Goal: Navigation & Orientation: Find specific page/section

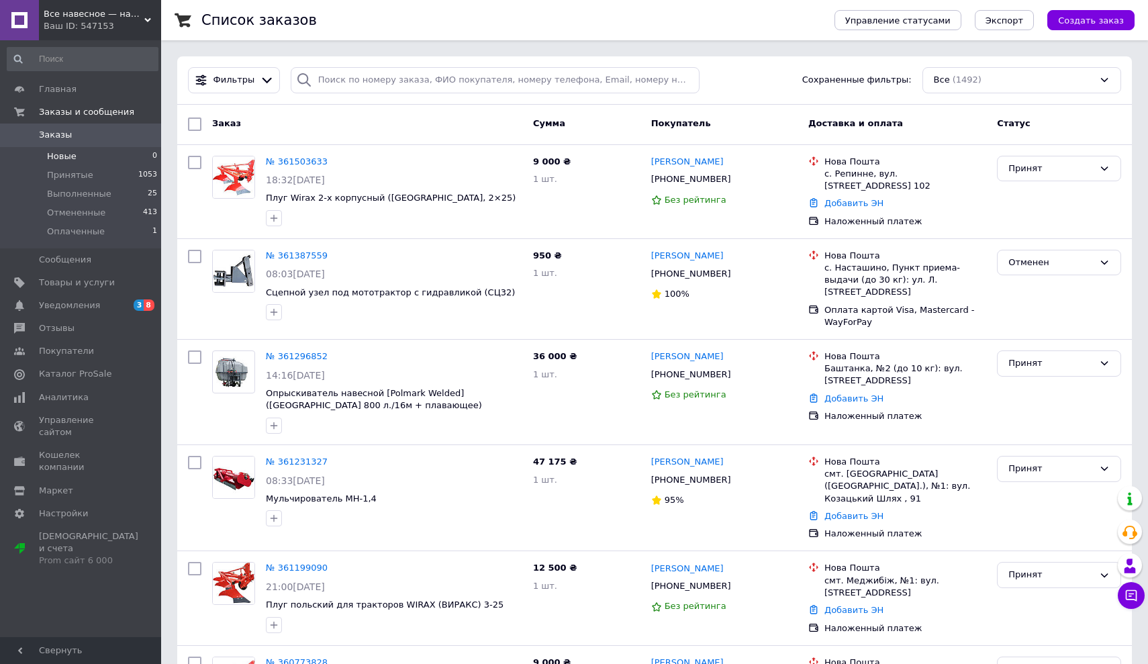
click at [58, 154] on span "Новые" at bounding box center [62, 156] width 30 height 12
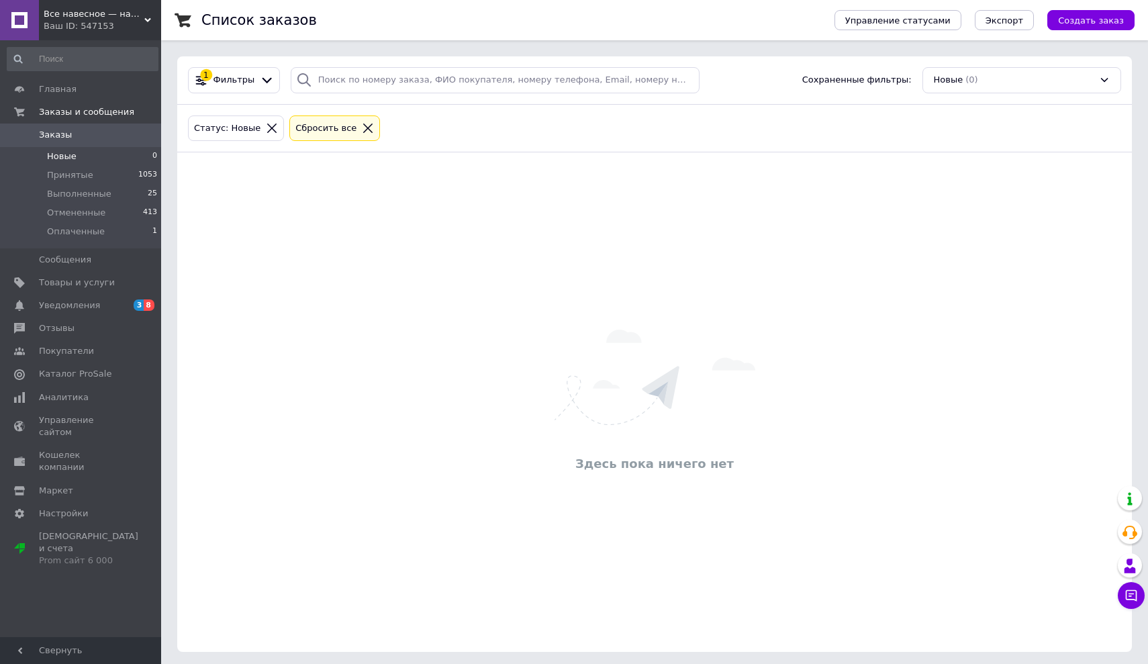
click at [143, 15] on span "Все навесное — навесное оборудование для тракторов и мотоблоков" at bounding box center [94, 14] width 101 height 12
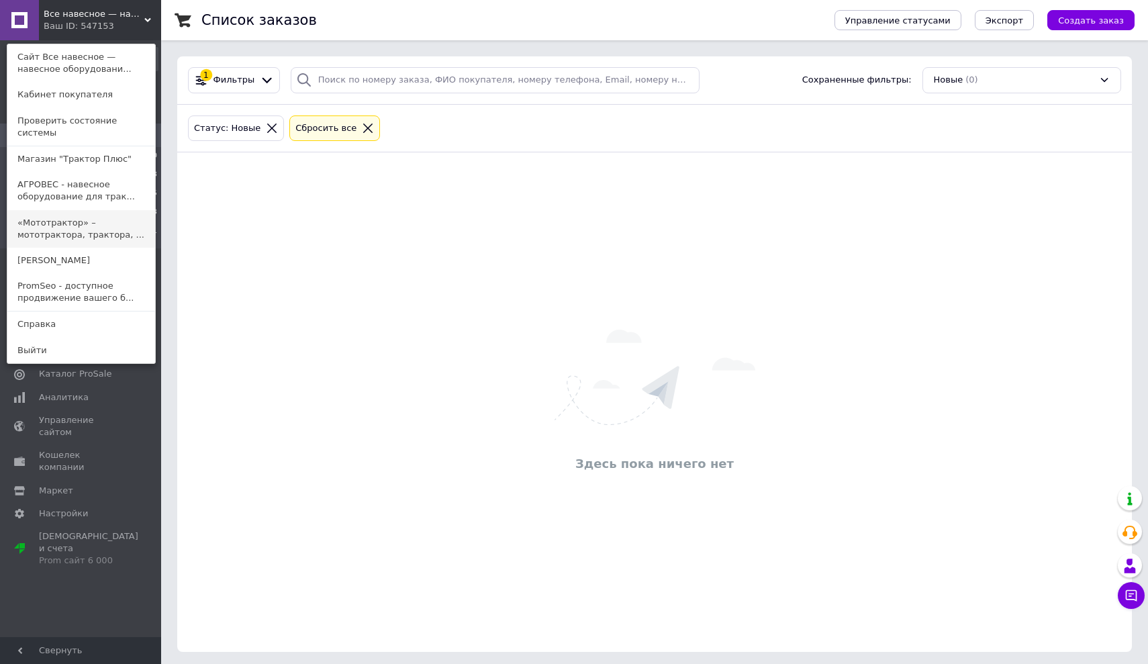
click at [74, 224] on link "«Мототрактор» – мототрактора, трактора, ..." at bounding box center [81, 229] width 148 height 38
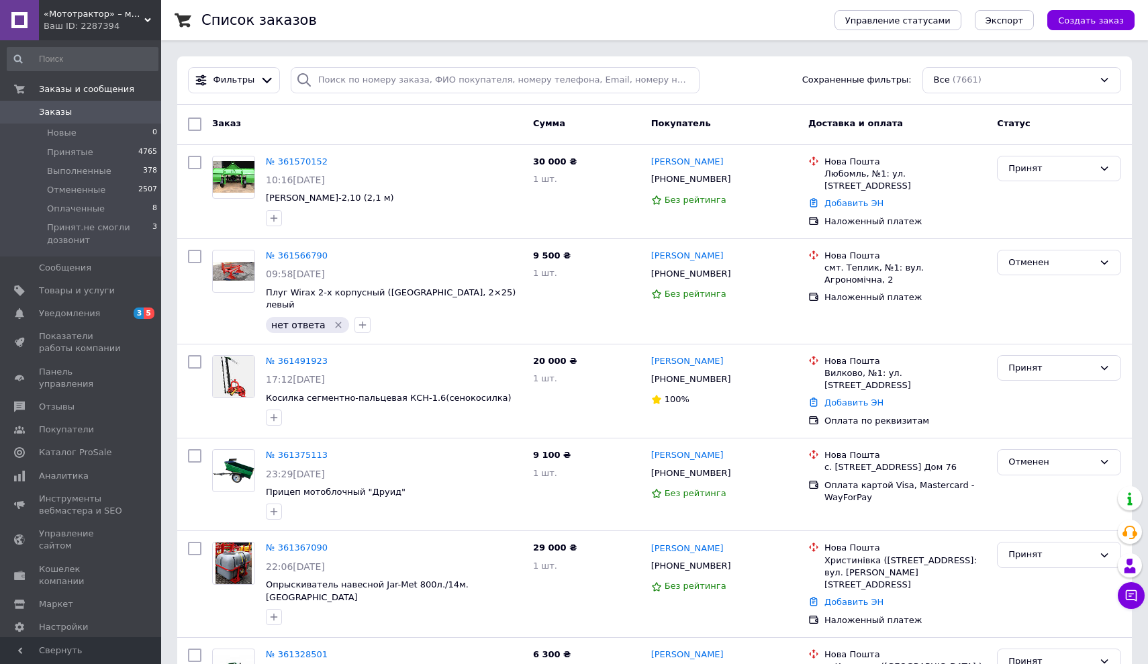
click at [148, 19] on icon at bounding box center [147, 20] width 7 height 7
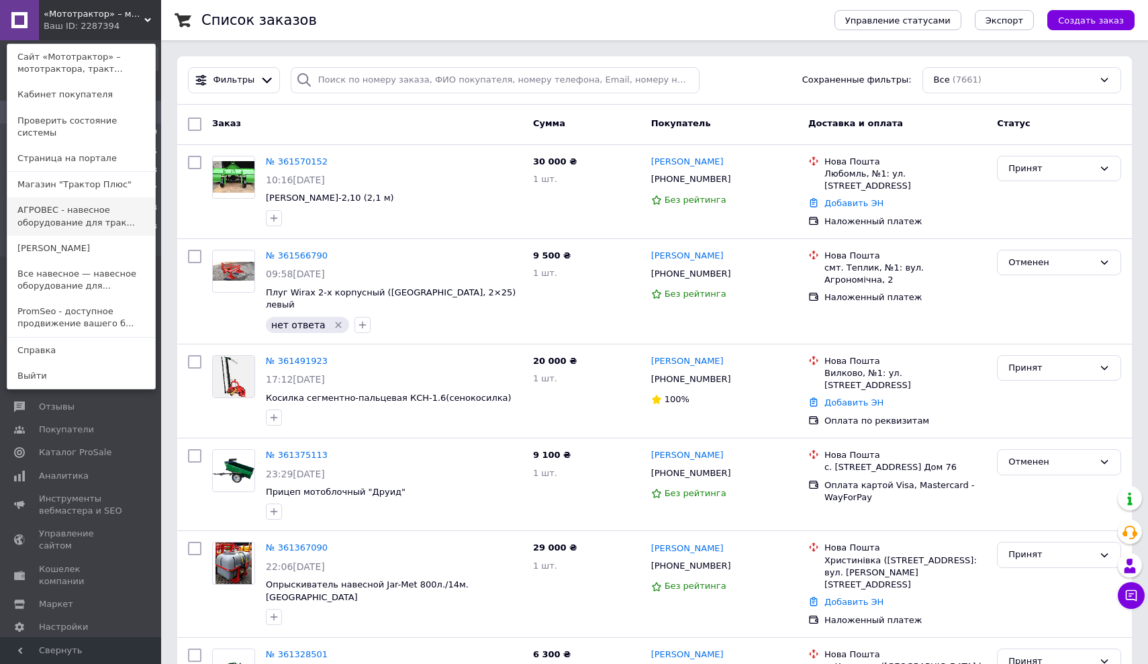
click at [81, 197] on link "АГРОВЕС - навесное оборудование для трак..." at bounding box center [81, 216] width 148 height 38
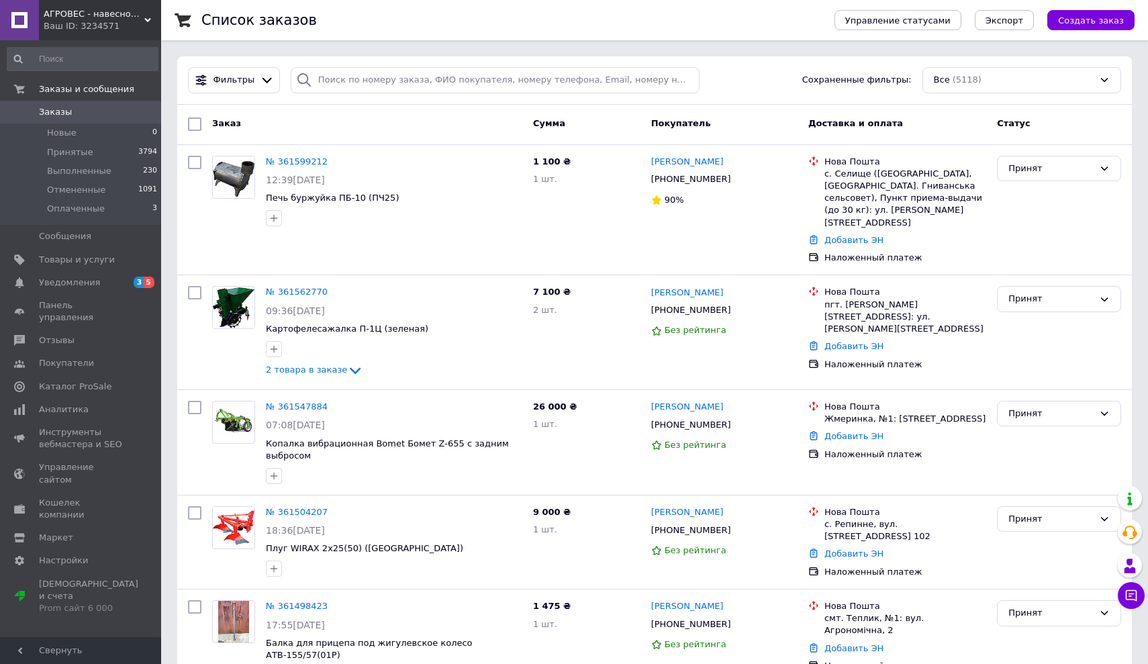
click at [144, 19] on span "АГРОВЕС - навесное оборудование для тракторов, мотоблоков и мототракторов" at bounding box center [94, 14] width 101 height 12
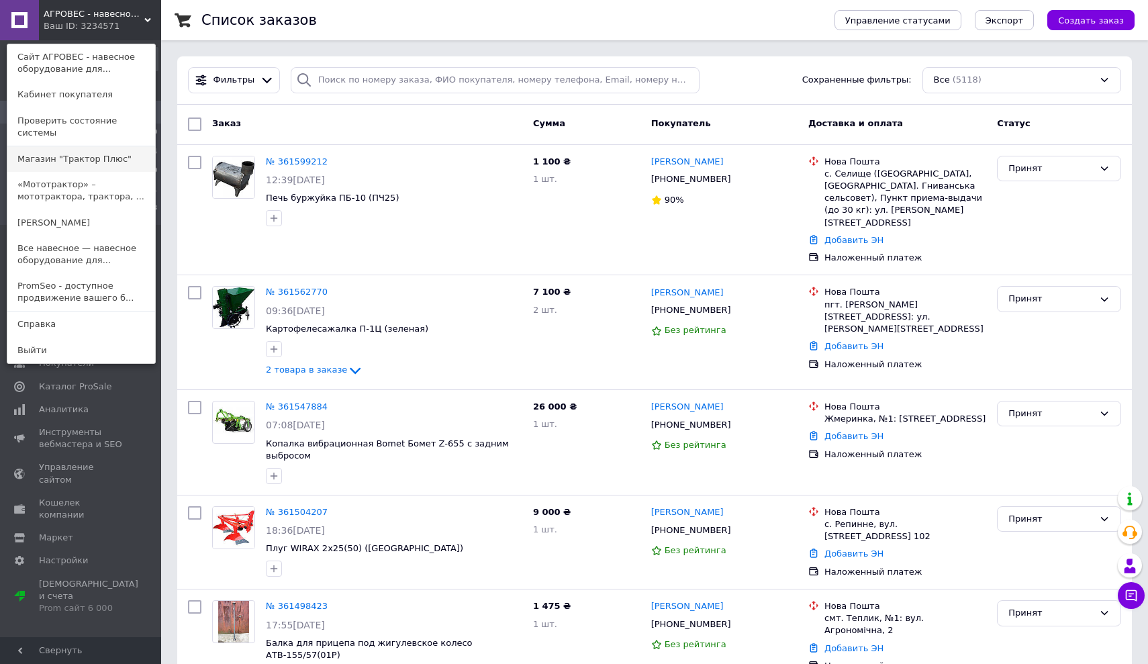
click at [89, 148] on link "Магазин "Трактор Плюс"" at bounding box center [81, 159] width 148 height 26
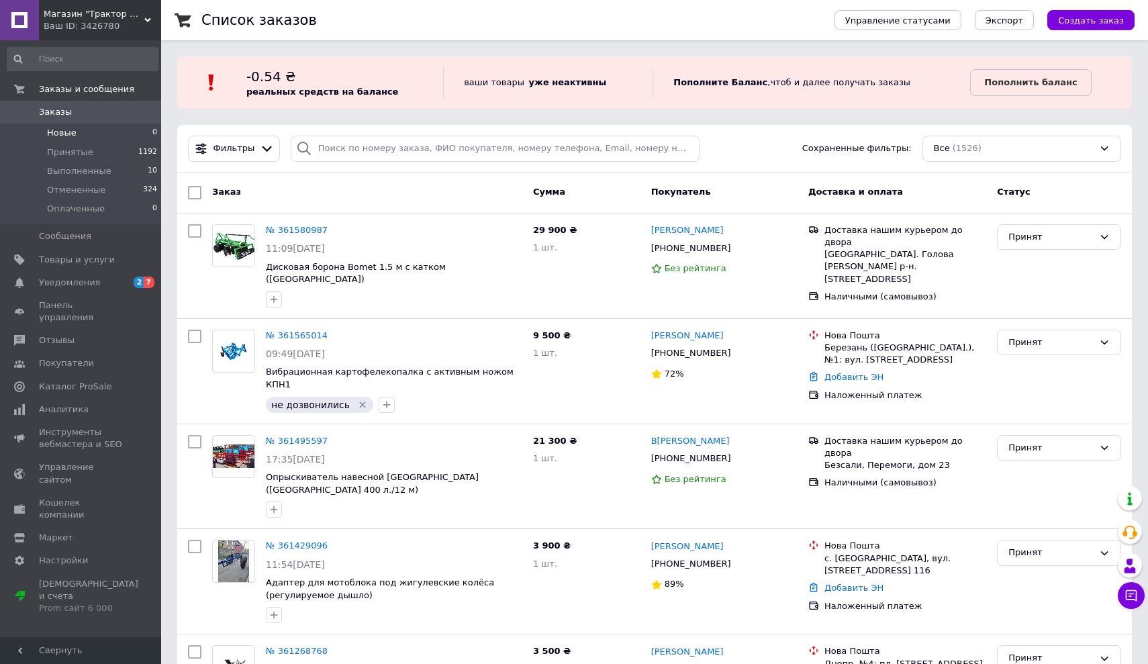
click at [66, 132] on span "Новые" at bounding box center [62, 133] width 30 height 12
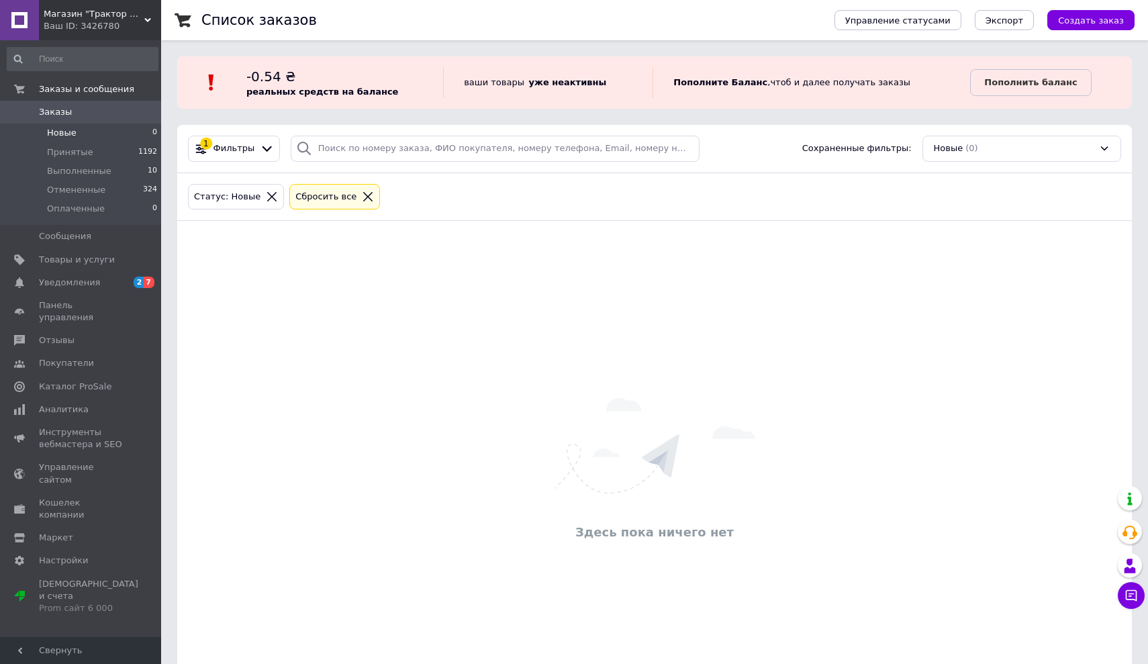
click at [148, 17] on icon at bounding box center [147, 20] width 7 height 7
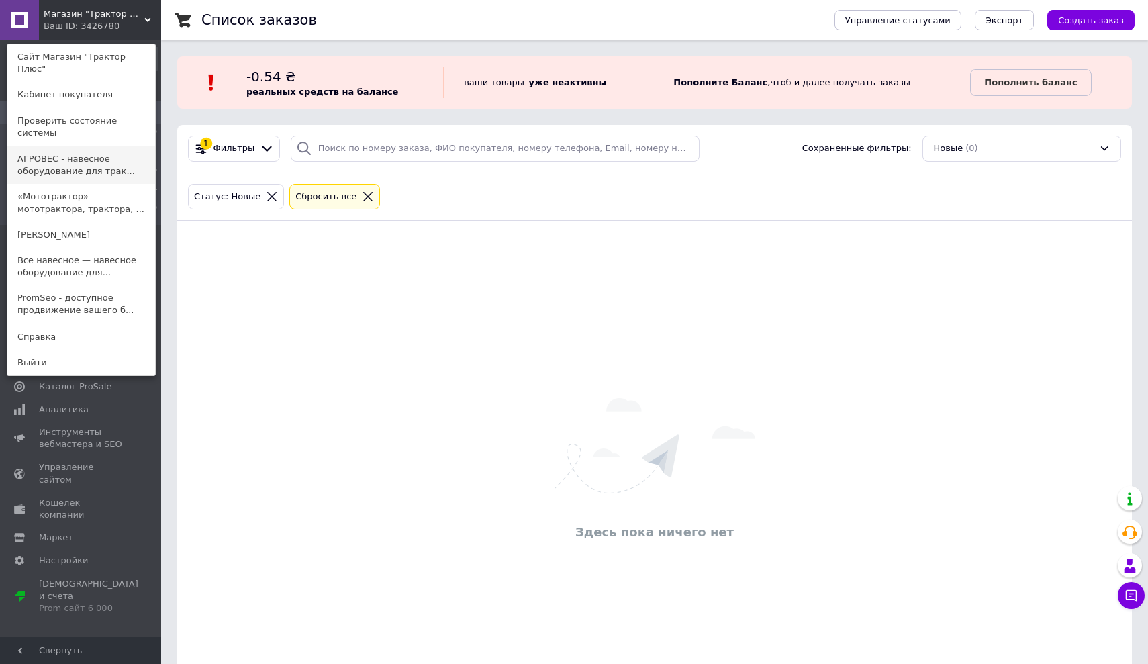
click at [73, 146] on link "АГРОВЕС - навесное оборудование для трак..." at bounding box center [81, 165] width 148 height 38
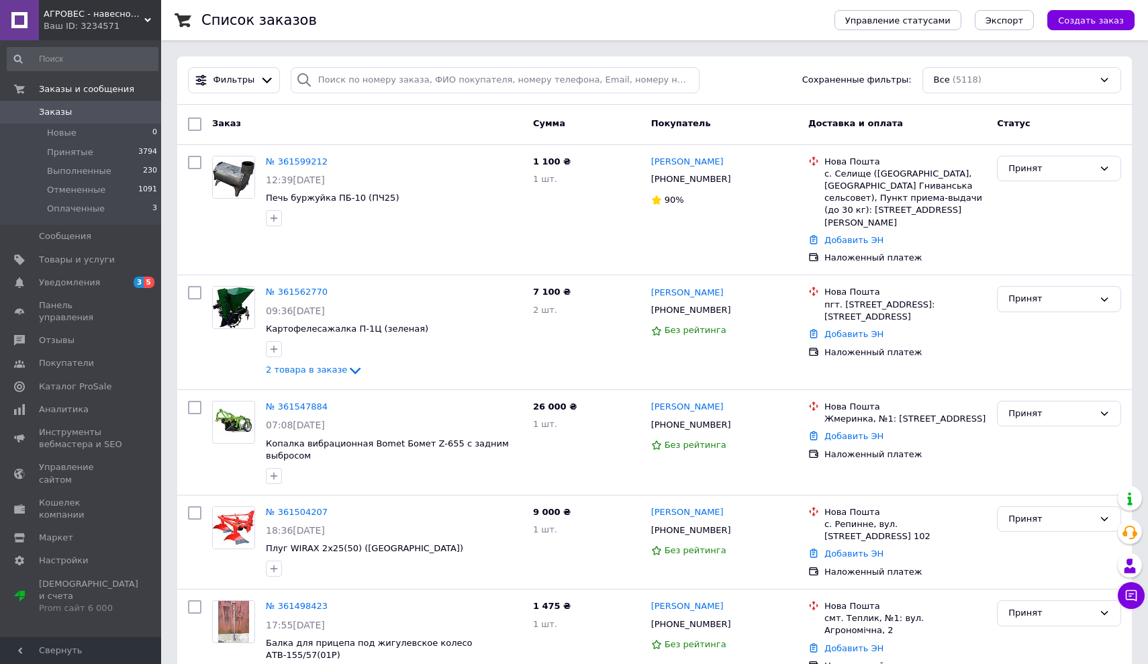
click at [148, 19] on icon at bounding box center [147, 20] width 7 height 7
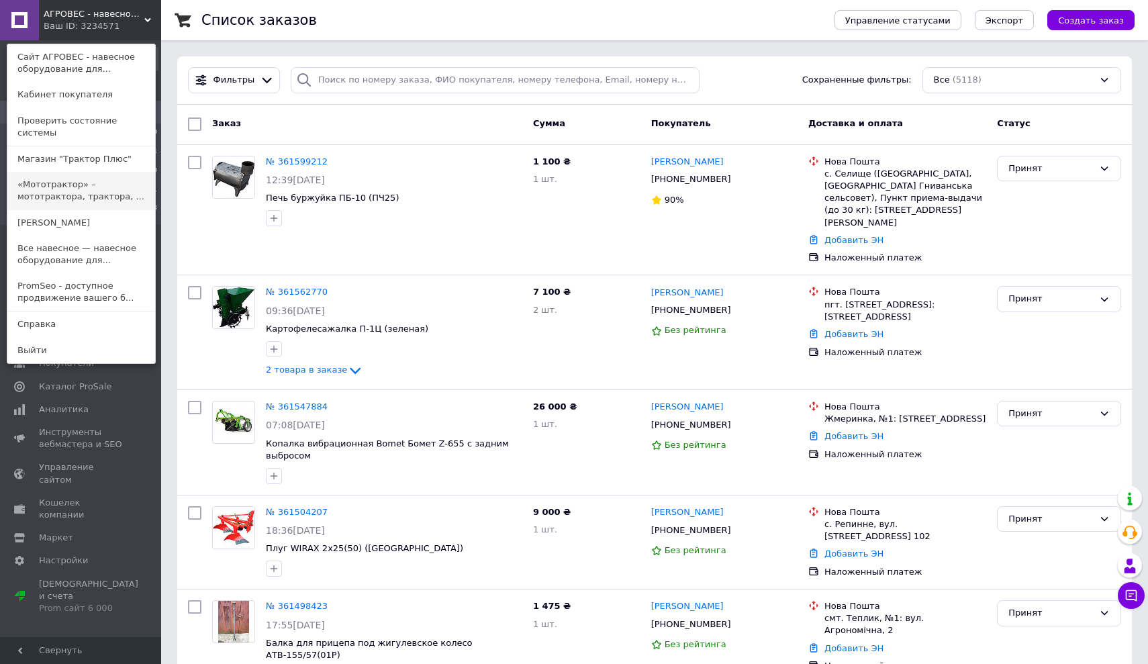
click at [84, 182] on link "«Мототрактор» – мототрактора, трактора, ..." at bounding box center [81, 191] width 148 height 38
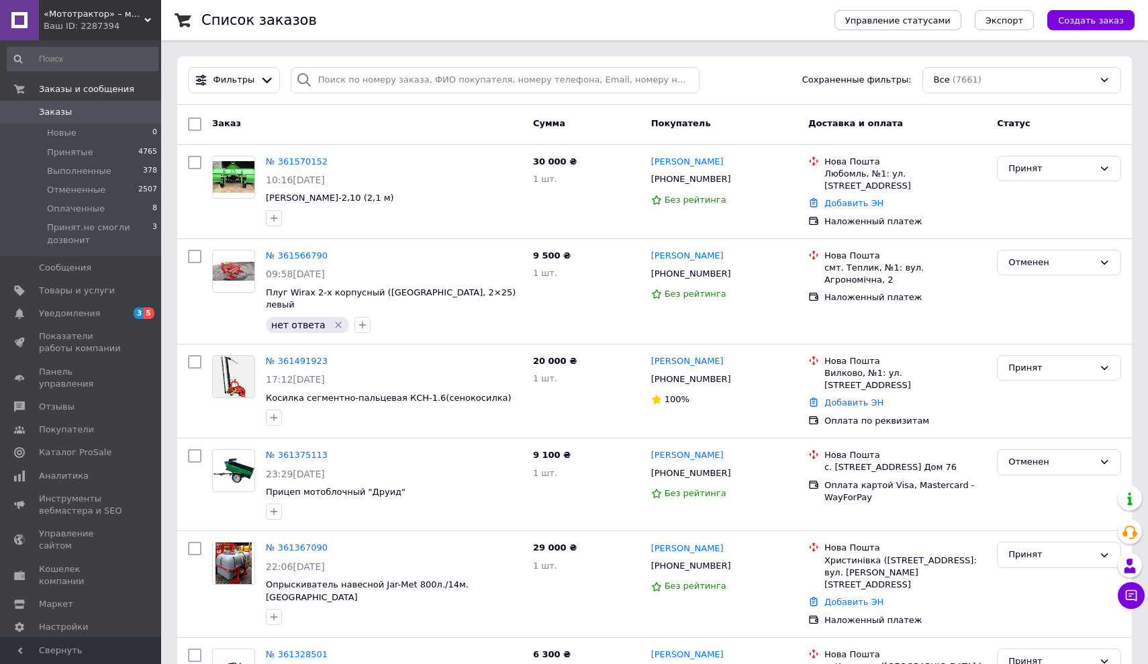
click at [147, 16] on div "«Мототрактор» – мототрактора, трактора, мотоблоки, навесное оборудование и мото…" at bounding box center [100, 20] width 122 height 40
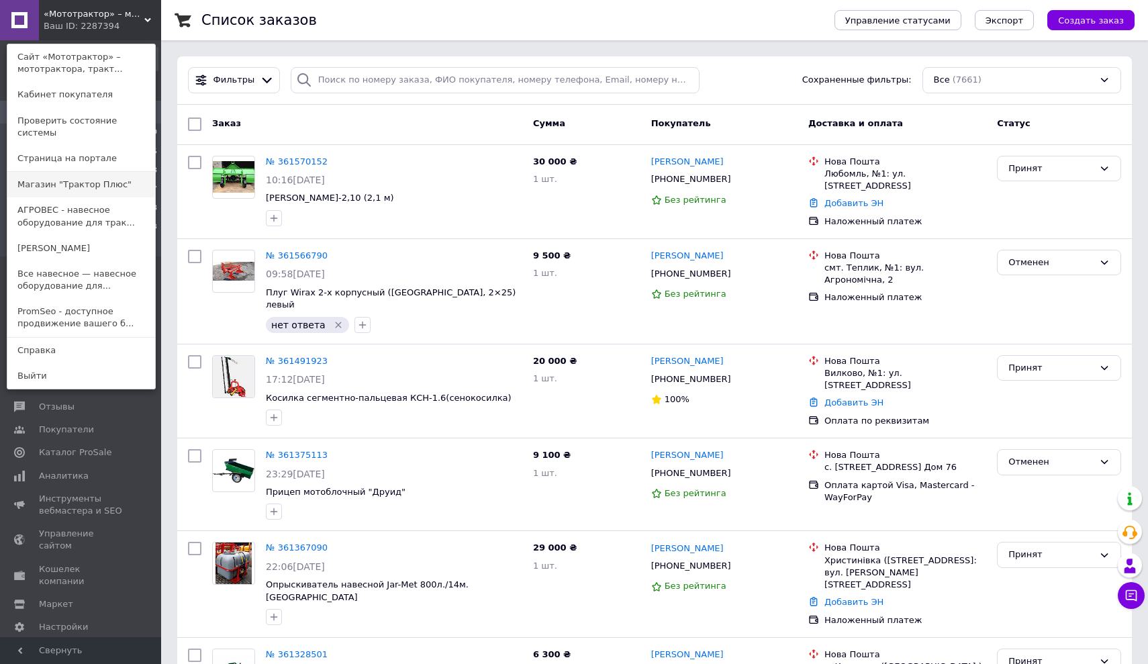
click at [93, 172] on link "Магазин "Трактор Плюс"" at bounding box center [81, 185] width 148 height 26
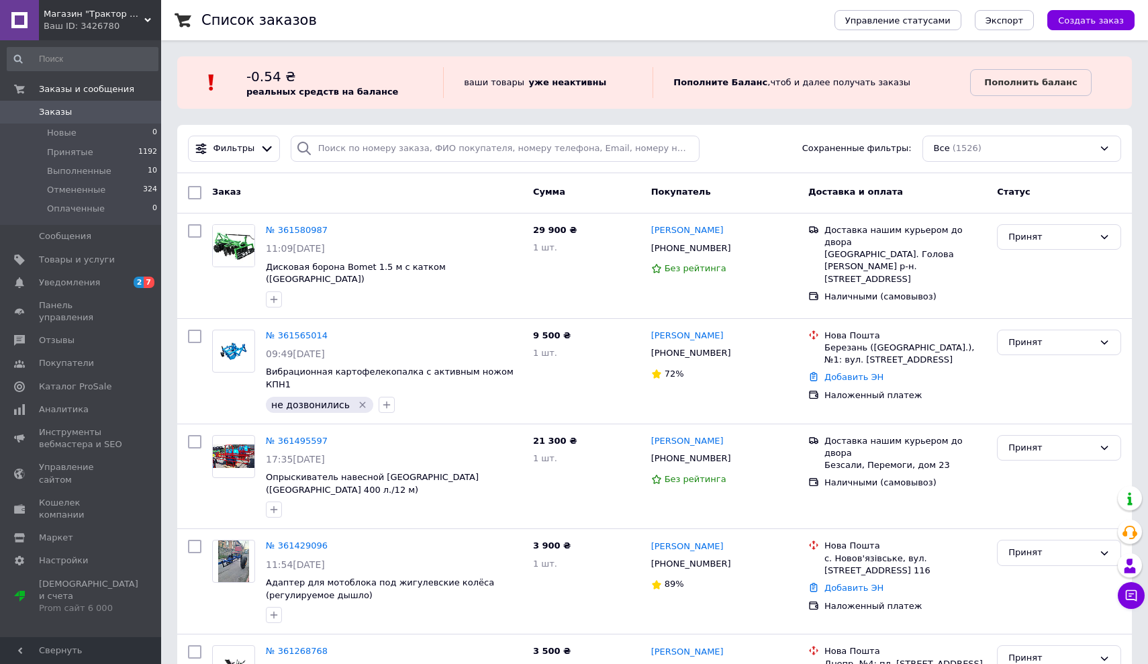
click at [148, 17] on icon at bounding box center [147, 20] width 7 height 7
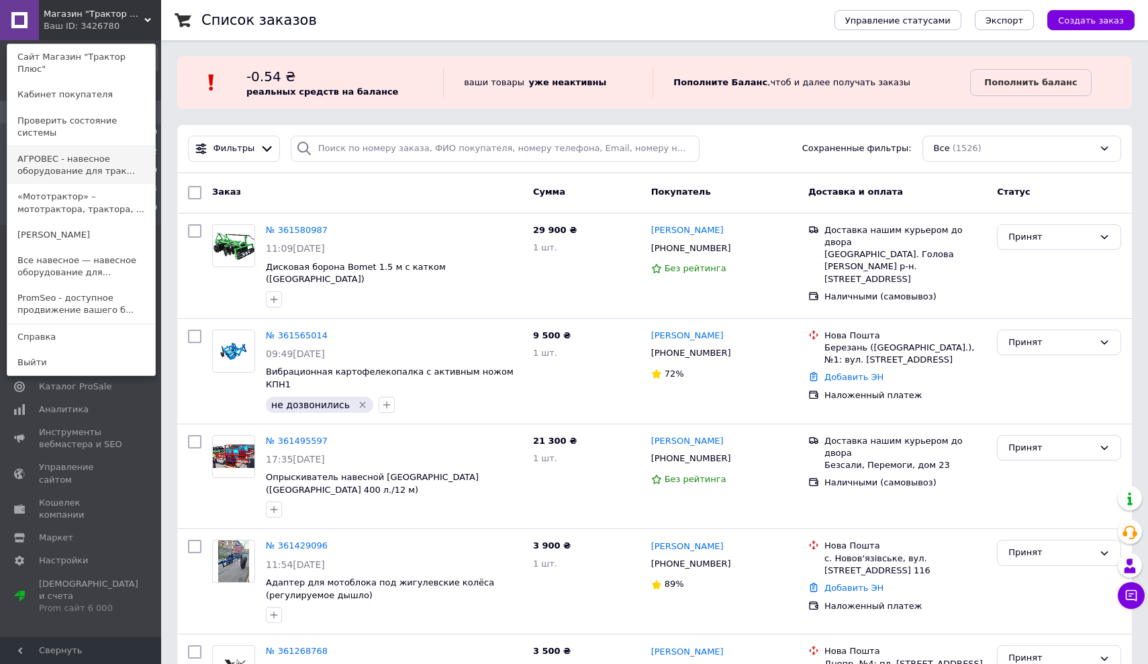
click at [85, 146] on link "АГРОВЕС - навесное оборудование для трак..." at bounding box center [81, 165] width 148 height 38
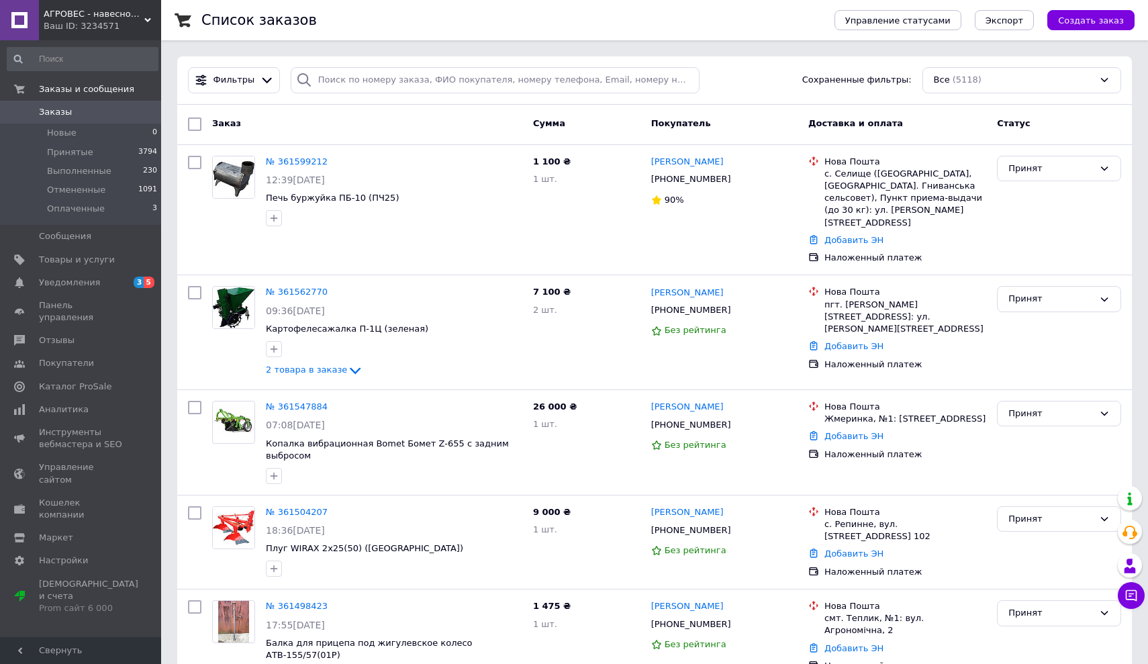
click at [148, 19] on use at bounding box center [147, 20] width 7 height 4
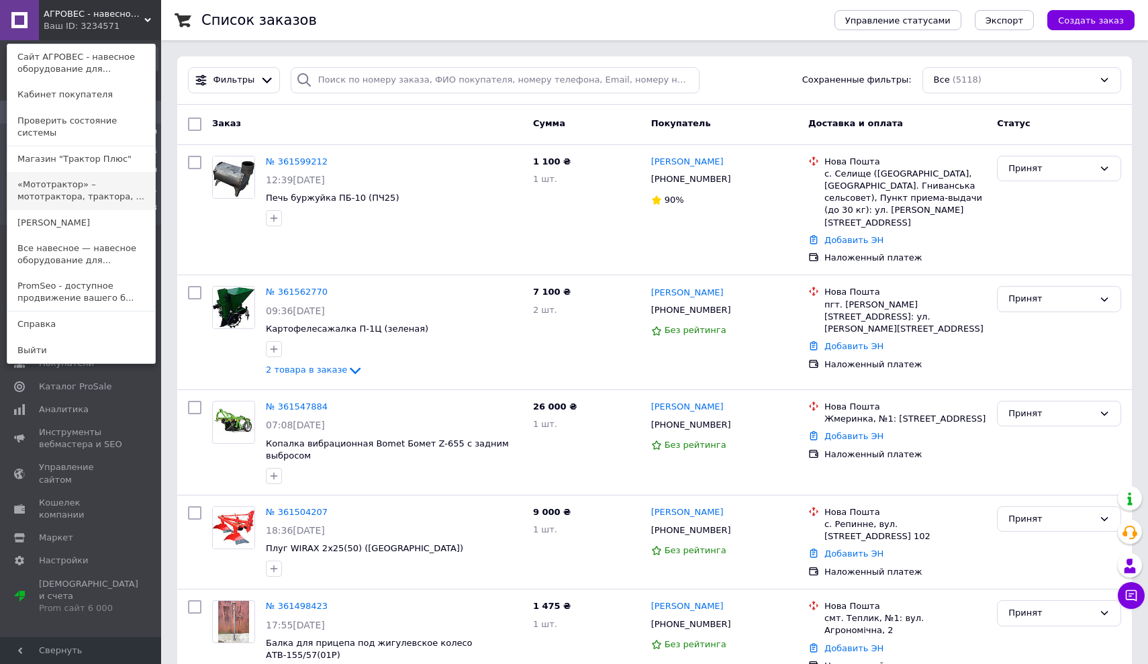
click at [77, 191] on link "«Мототрактор» – мототрактора, трактора, ..." at bounding box center [81, 191] width 148 height 38
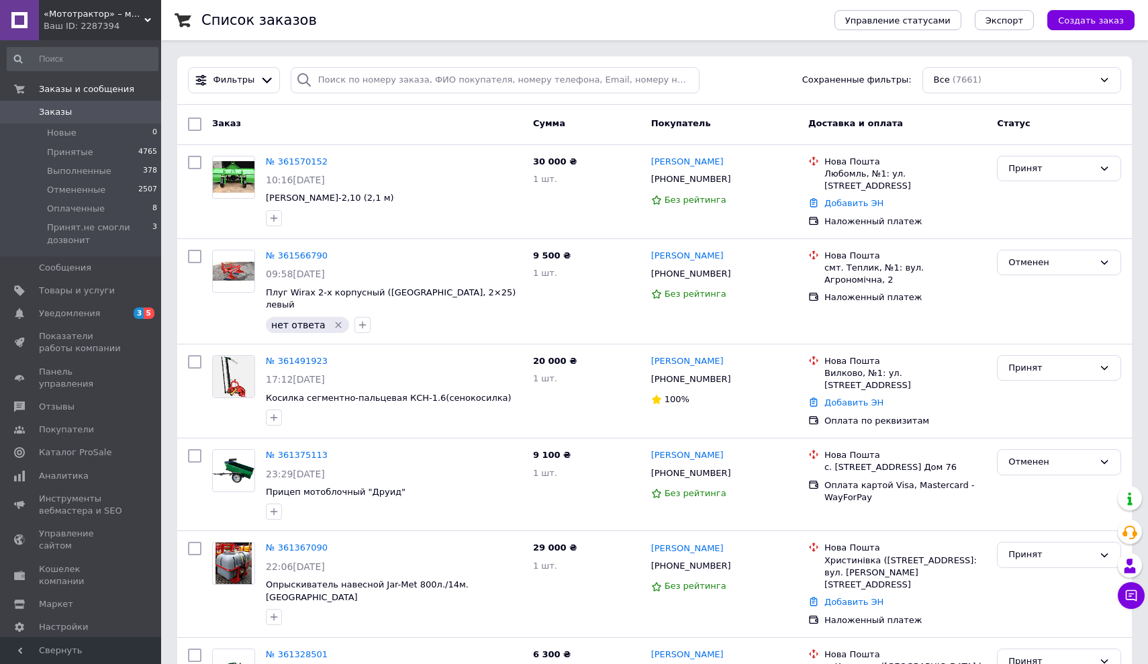
click at [151, 19] on div "«Мототрактор» – мототрактора, трактора, мотоблоки, навесное оборудование и мото…" at bounding box center [100, 20] width 122 height 40
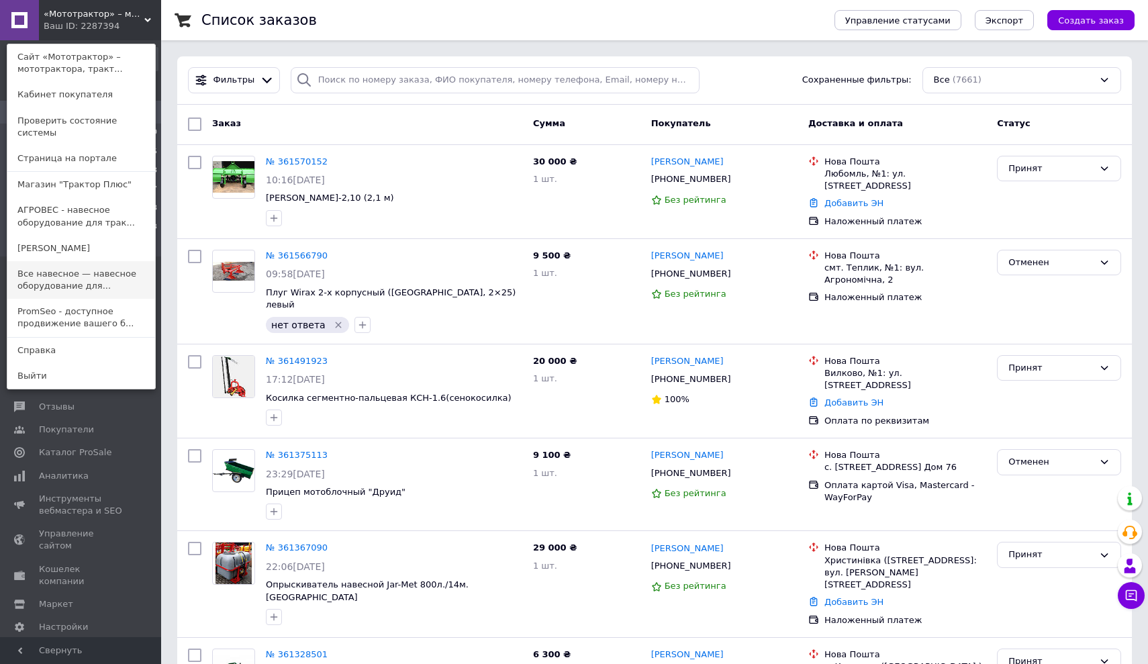
click at [68, 263] on link "Все навесное — навесное оборудование для..." at bounding box center [81, 280] width 148 height 38
